Goal: Transaction & Acquisition: Subscribe to service/newsletter

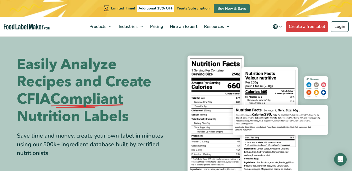
scroll to position [137, 0]
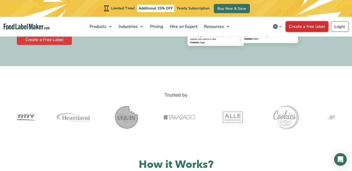
click at [312, 26] on link "Create a free label" at bounding box center [307, 26] width 43 height 11
click at [299, 27] on link "Create a free label" at bounding box center [307, 26] width 43 height 11
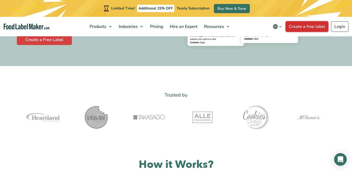
scroll to position [0, 0]
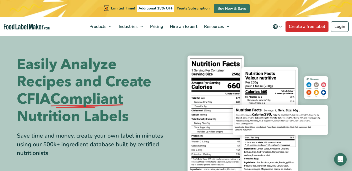
click at [307, 23] on link "Create a free label" at bounding box center [307, 26] width 43 height 11
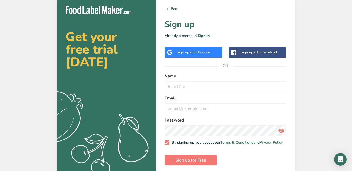
scroll to position [6, 0]
